Goal: Transaction & Acquisition: Obtain resource

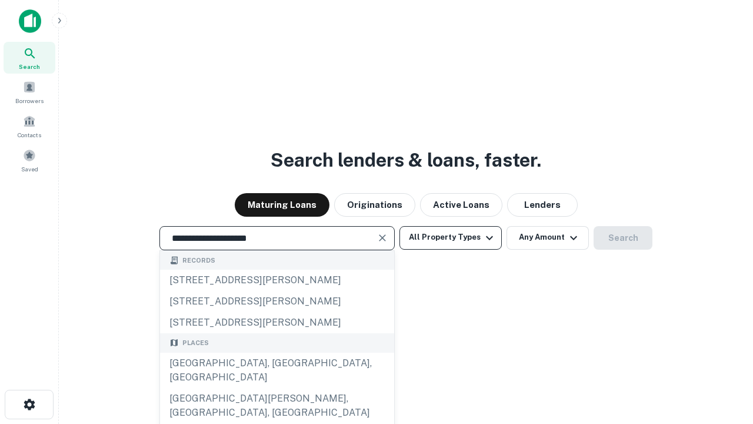
type input "**********"
click at [451, 237] on button "All Property Types" at bounding box center [450, 238] width 102 height 24
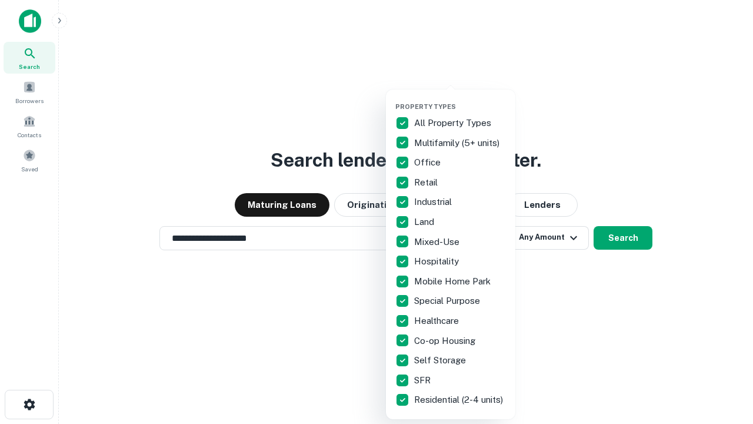
click at [460, 99] on button "button" at bounding box center [459, 99] width 129 height 1
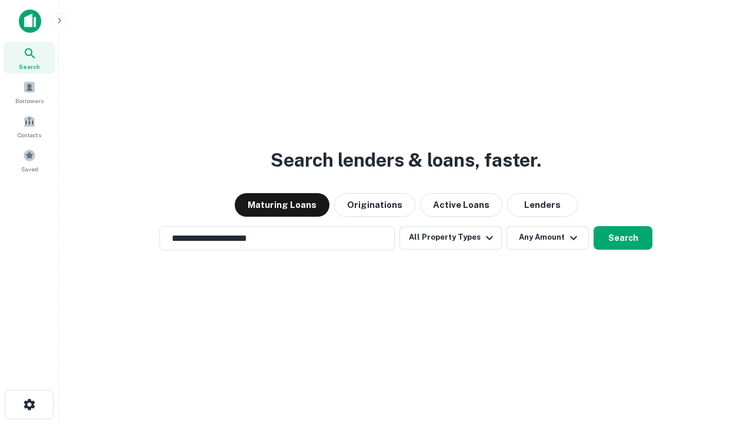
scroll to position [18, 0]
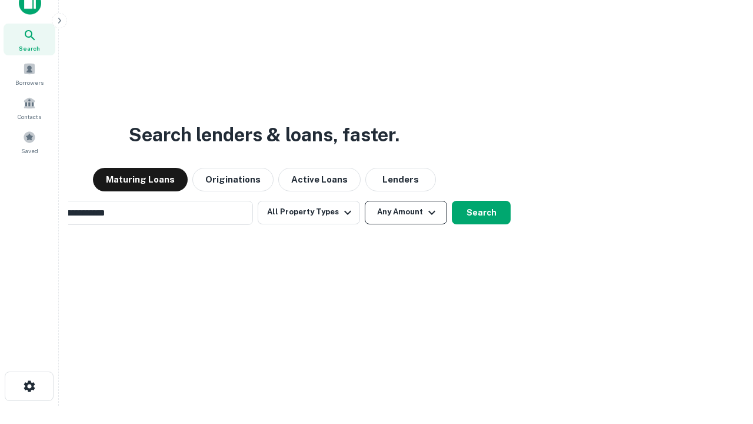
click at [365, 201] on button "Any Amount" at bounding box center [406, 213] width 82 height 24
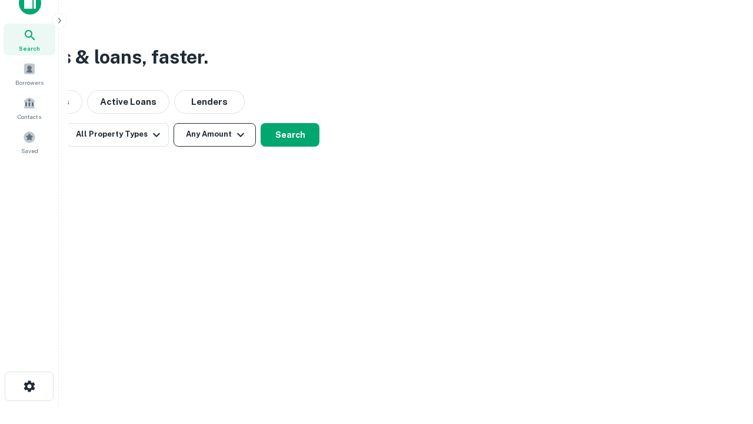
scroll to position [19, 0]
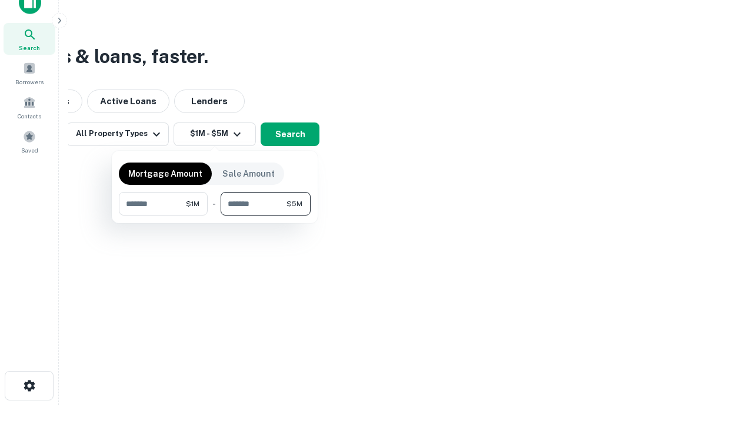
type input "*******"
click at [215, 215] on button "button" at bounding box center [215, 215] width 192 height 1
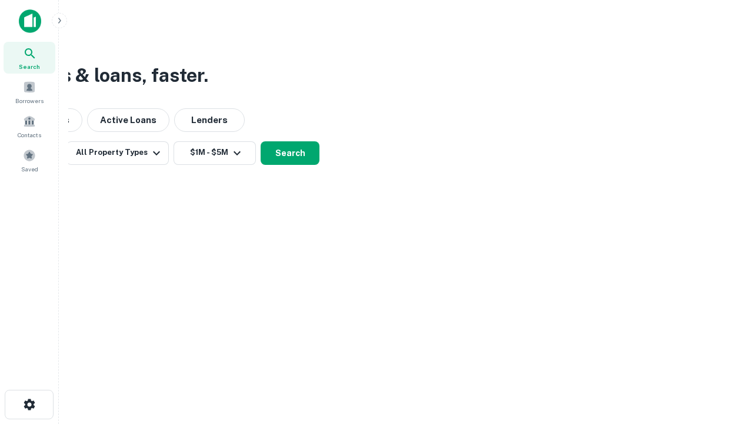
scroll to position [0, 0]
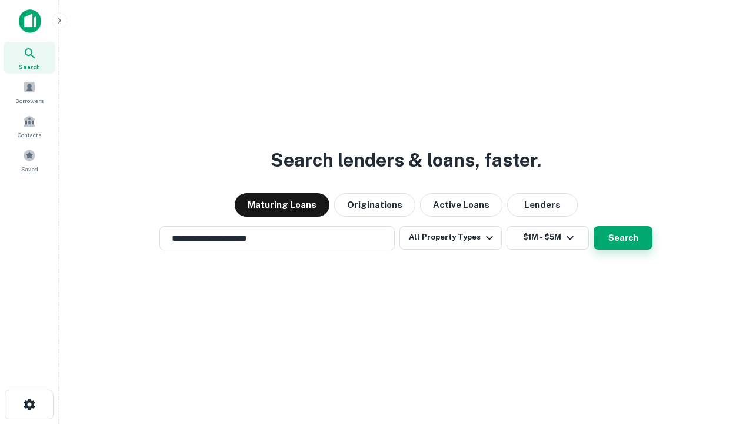
click at [594, 226] on button "Search" at bounding box center [623, 238] width 59 height 24
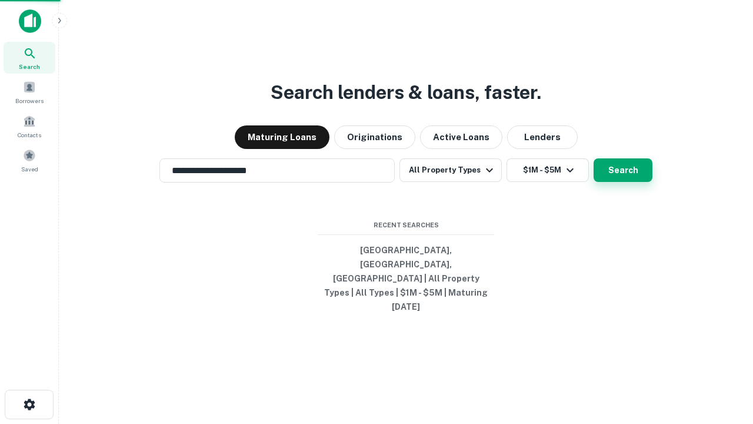
scroll to position [18, 0]
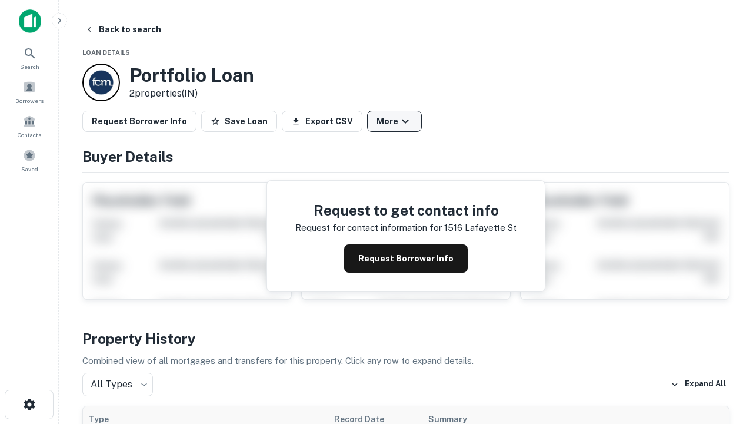
click at [394, 121] on button "More" at bounding box center [394, 121] width 55 height 21
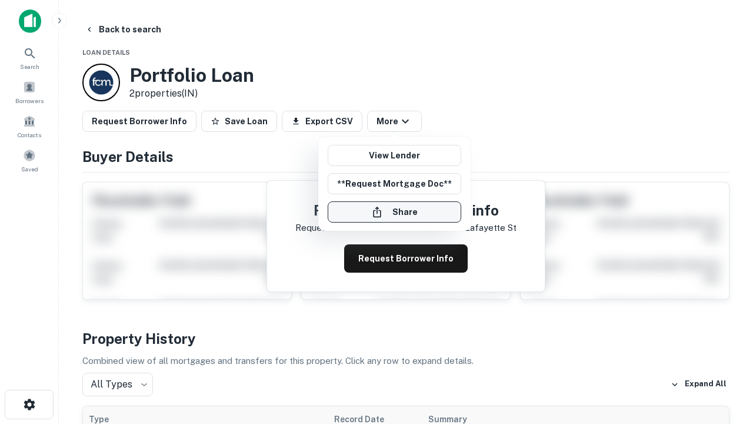
click at [394, 212] on button "Share" at bounding box center [395, 211] width 134 height 21
